Goal: Find specific page/section: Find specific page/section

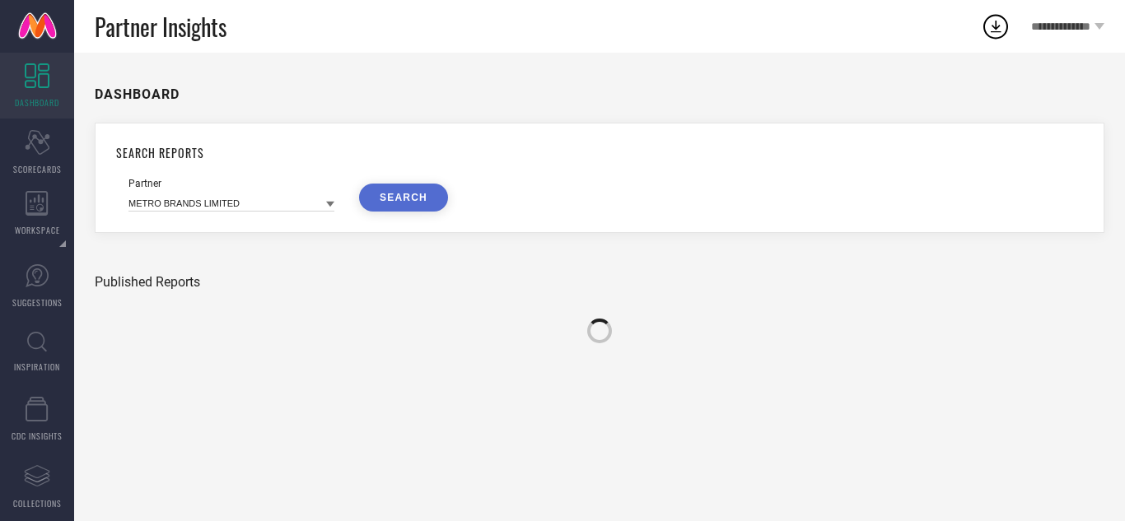
click at [32, 342] on icon at bounding box center [37, 342] width 20 height 21
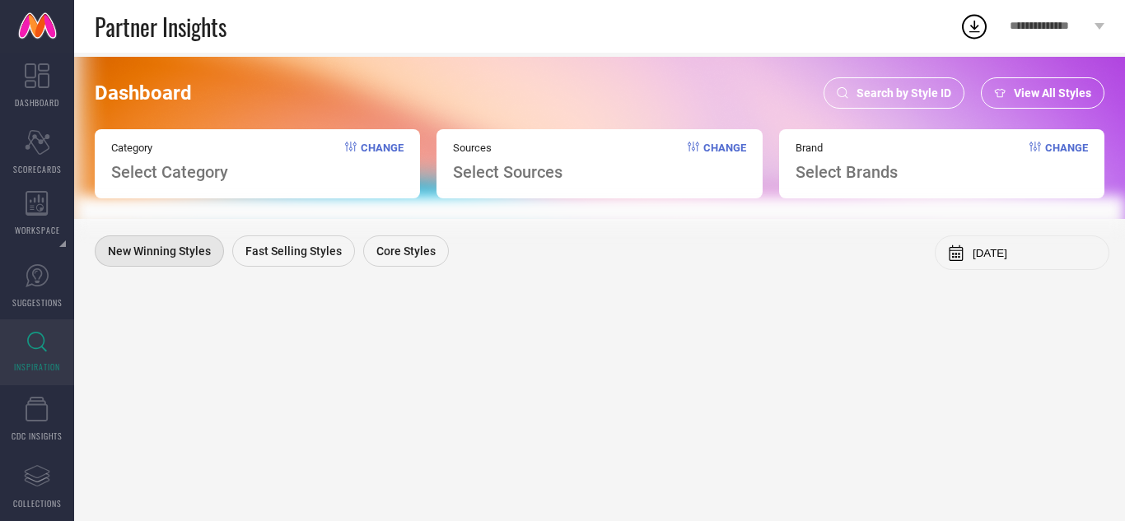
click at [924, 100] on div "Search by Style ID" at bounding box center [893, 92] width 141 height 31
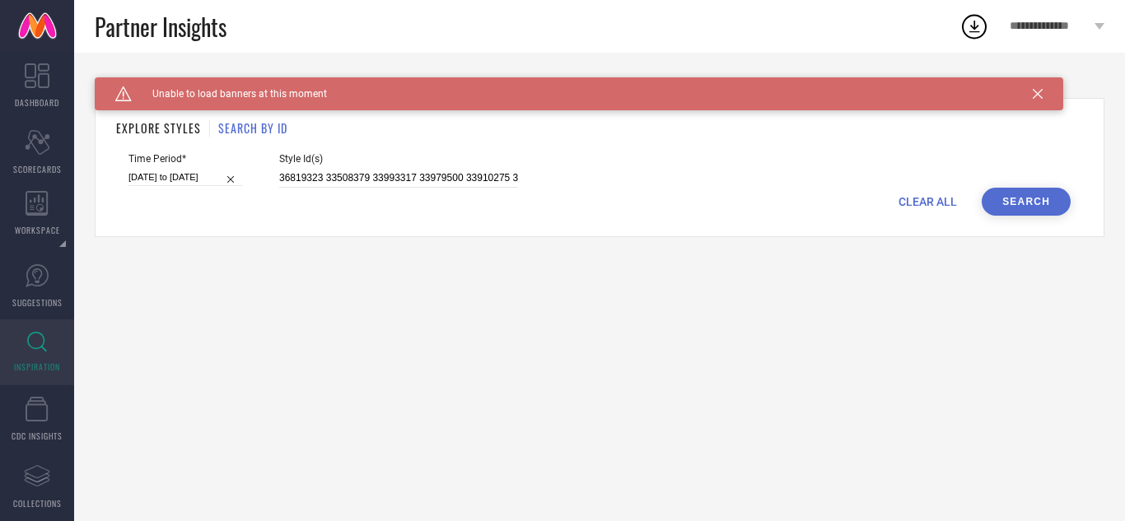
click at [1039, 95] on icon at bounding box center [1038, 94] width 10 height 10
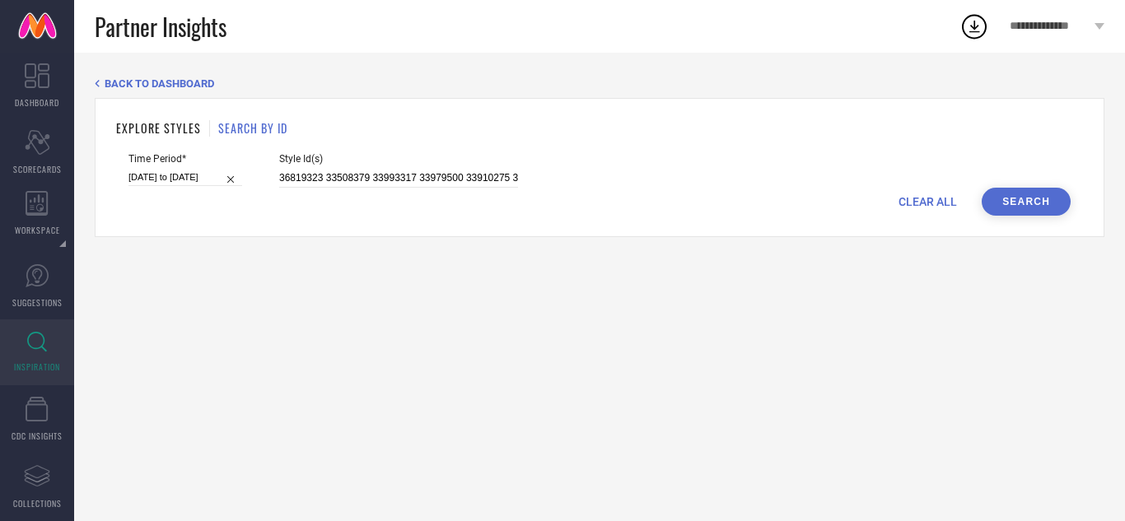
click at [926, 209] on div "CLEAR ALL Search" at bounding box center [599, 202] width 942 height 28
click at [926, 203] on span "CLEAR ALL" at bounding box center [927, 201] width 58 height 13
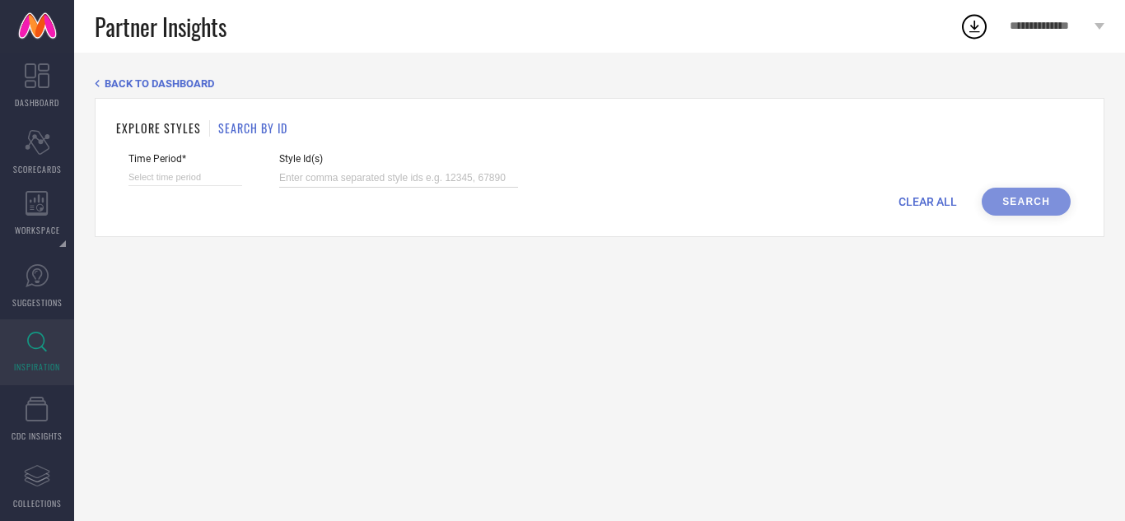
click at [301, 172] on input at bounding box center [398, 178] width 239 height 19
paste input "31101850 23111610 23497650 20220106 23111680 29920375 13526690 29920367 3110186…"
type input "31101850 23111610 23497650 20220106 23111680 29920375 13526690 29920367 3110186…"
click at [193, 168] on div "Time Period*" at bounding box center [185, 170] width 114 height 35
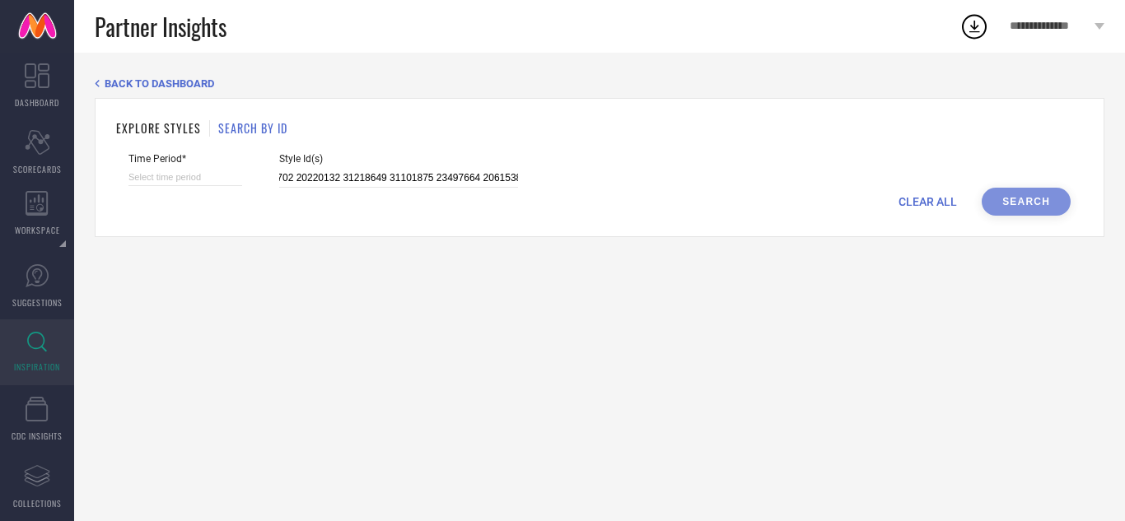
scroll to position [0, 0]
select select "9"
select select "2025"
select select "10"
select select "2025"
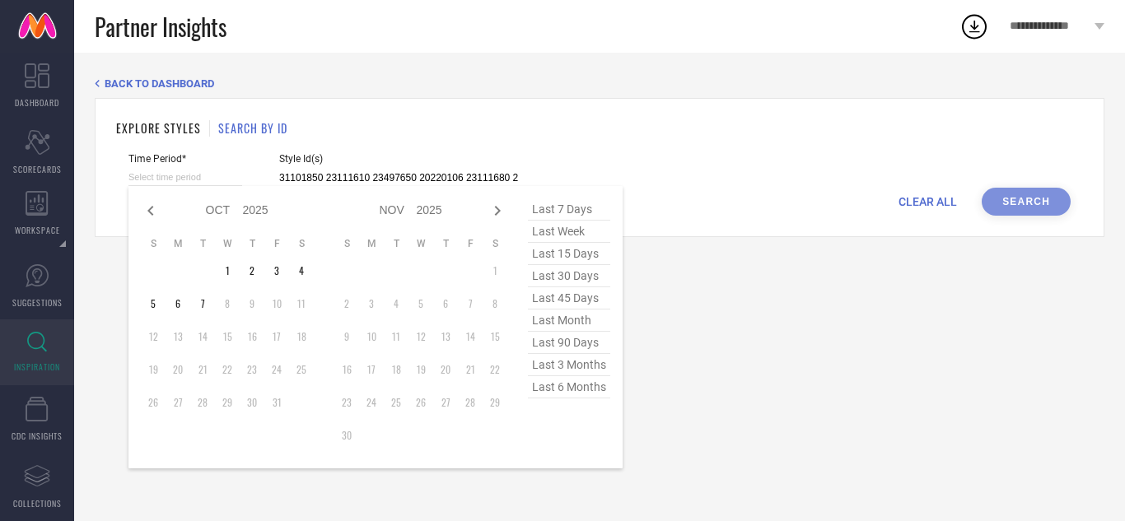
click at [192, 172] on input at bounding box center [185, 177] width 114 height 17
click at [569, 343] on span "last 90 days" at bounding box center [569, 343] width 82 height 22
type input "[DATE] to [DATE]"
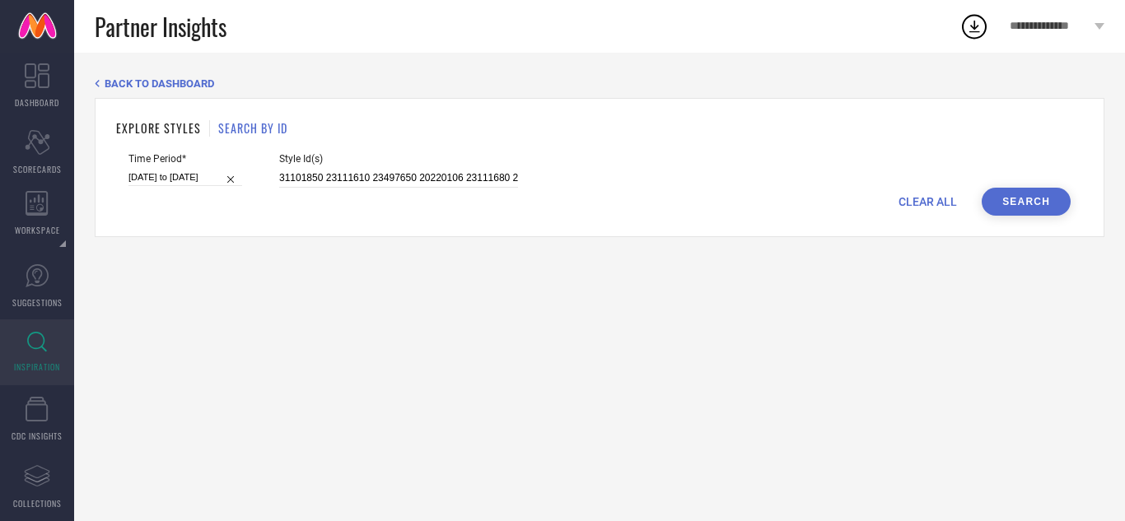
click at [1051, 202] on button "Search" at bounding box center [1025, 202] width 89 height 28
